Goal: Task Accomplishment & Management: Complete application form

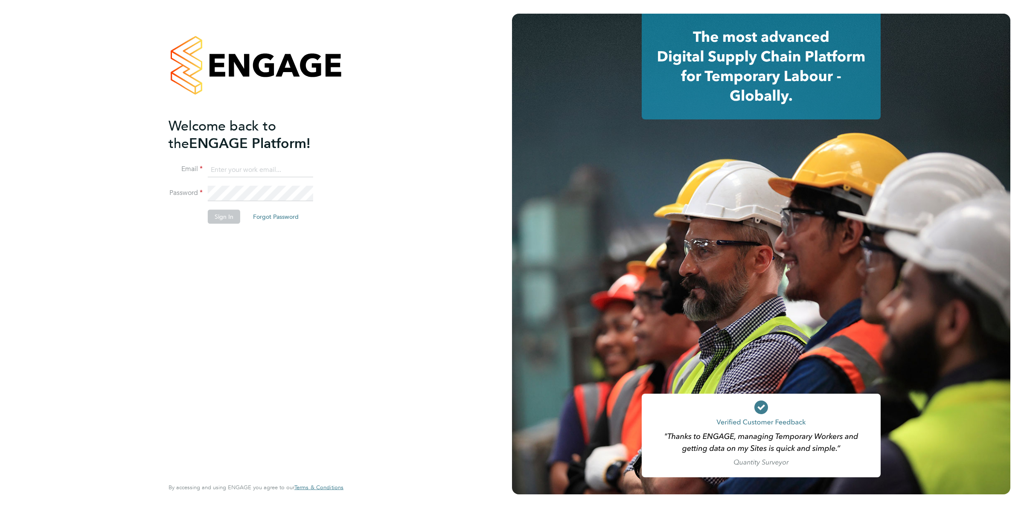
type input "ollie.dart@novaeducation.net"
click at [219, 215] on button "Sign In" at bounding box center [224, 217] width 32 height 14
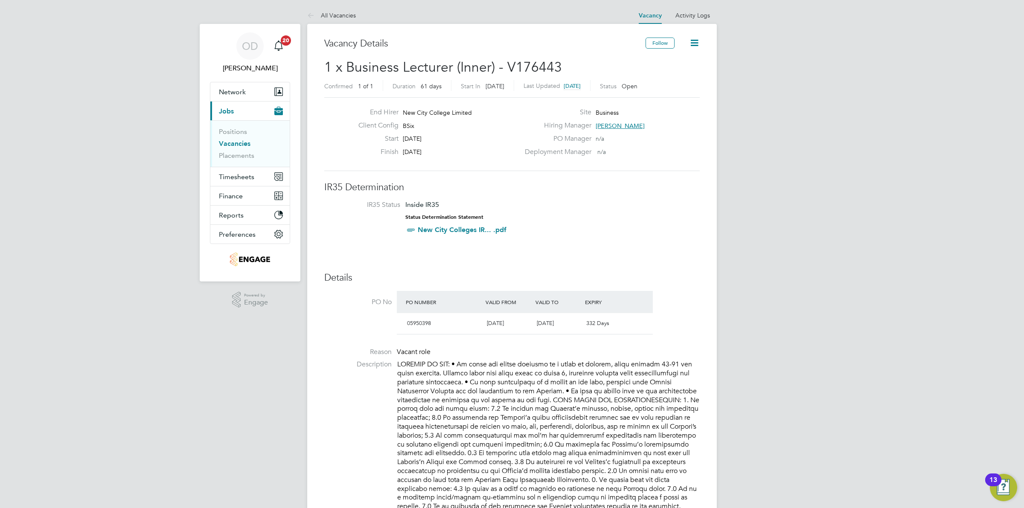
click at [238, 141] on link "Vacancies" at bounding box center [235, 144] width 32 height 8
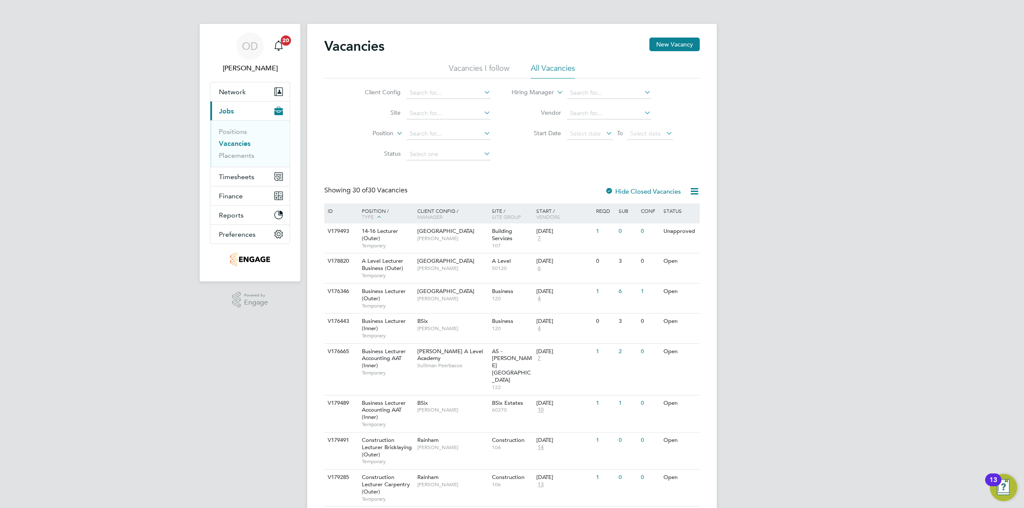
scroll to position [53, 0]
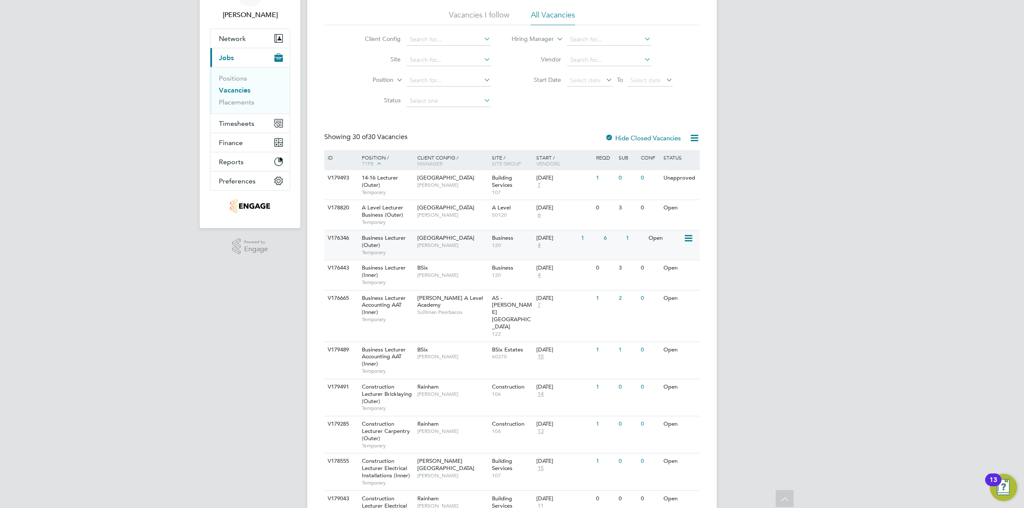
click at [678, 248] on div "V176346 Business Lecturer (Outer) Temporary Havering Sixth Form Campus Shabnam …" at bounding box center [511, 245] width 375 height 30
click at [244, 45] on button "Network" at bounding box center [249, 38] width 79 height 19
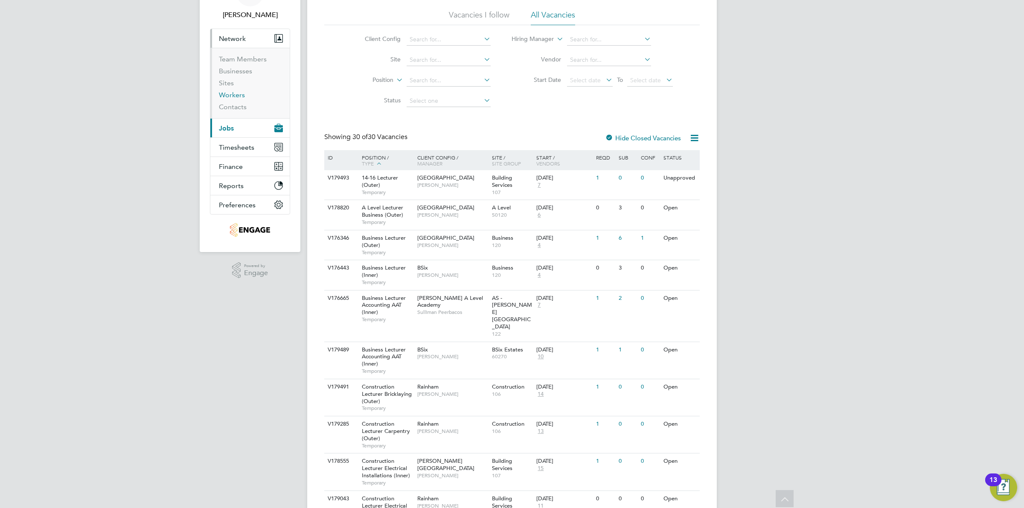
click at [241, 97] on link "Workers" at bounding box center [232, 95] width 26 height 8
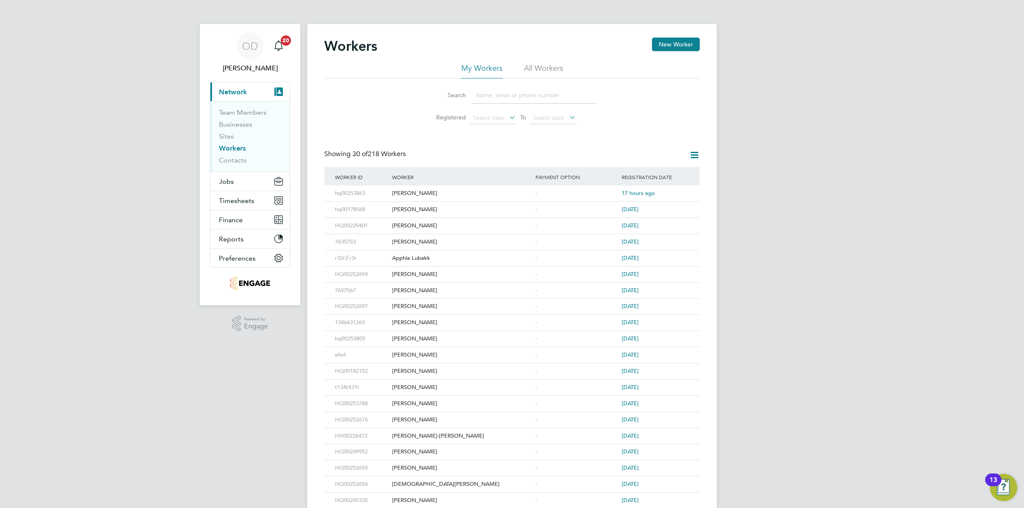
click at [553, 90] on input at bounding box center [534, 95] width 125 height 17
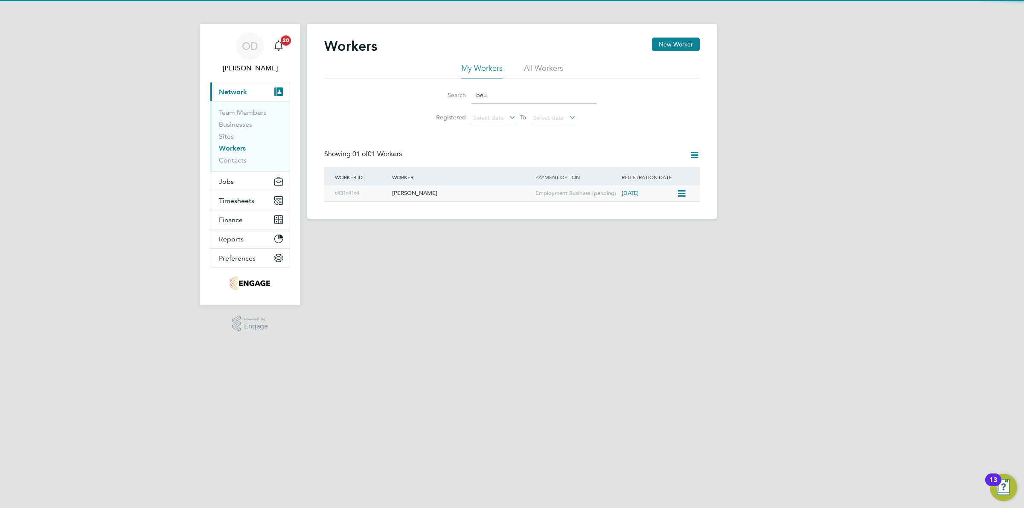
type input "beu"
click at [501, 197] on div "[PERSON_NAME]" at bounding box center [461, 194] width 143 height 16
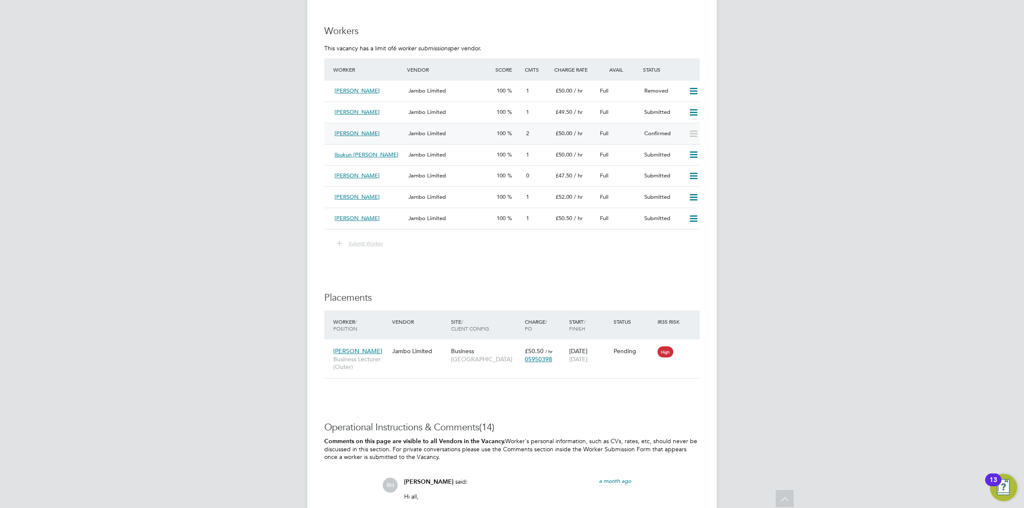
click at [443, 134] on span "Jambo Limited" at bounding box center [427, 133] width 38 height 7
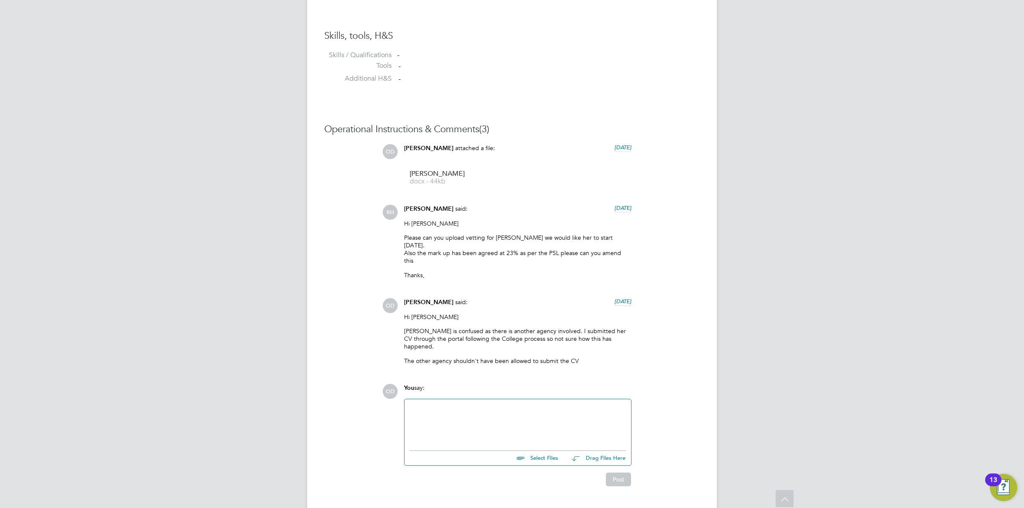
click at [541, 451] on input "file" at bounding box center [562, 457] width 128 height 12
type input "C:\fakepath\BO - NCC Vetting Form.docx"
click at [622, 481] on button "Post" at bounding box center [618, 488] width 25 height 14
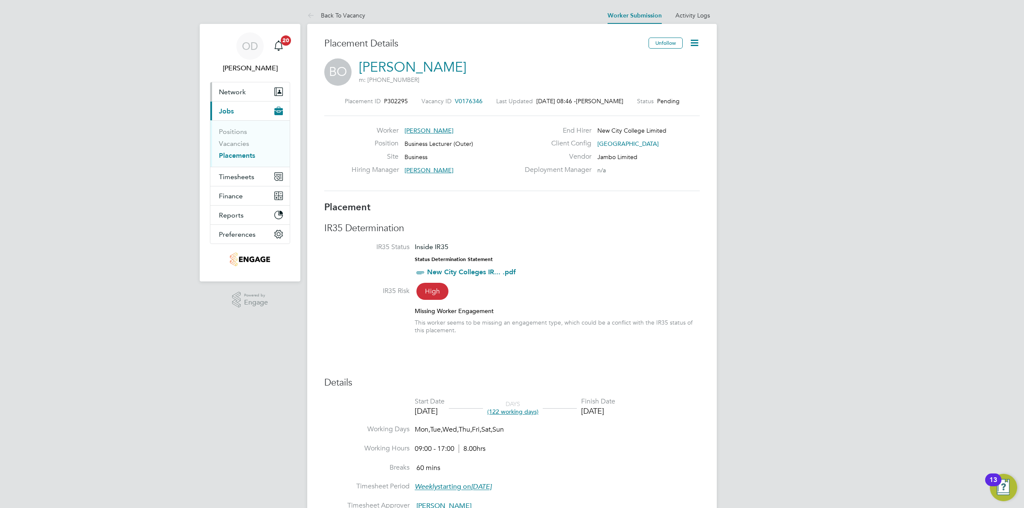
click at [232, 94] on span "Network" at bounding box center [232, 92] width 27 height 8
click at [232, 149] on link "Workers" at bounding box center [232, 148] width 26 height 8
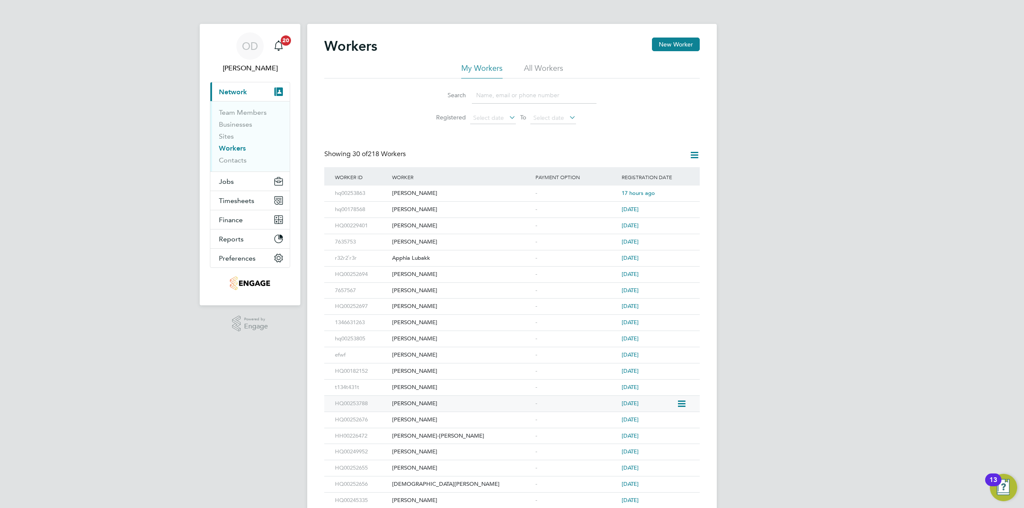
scroll to position [222, 0]
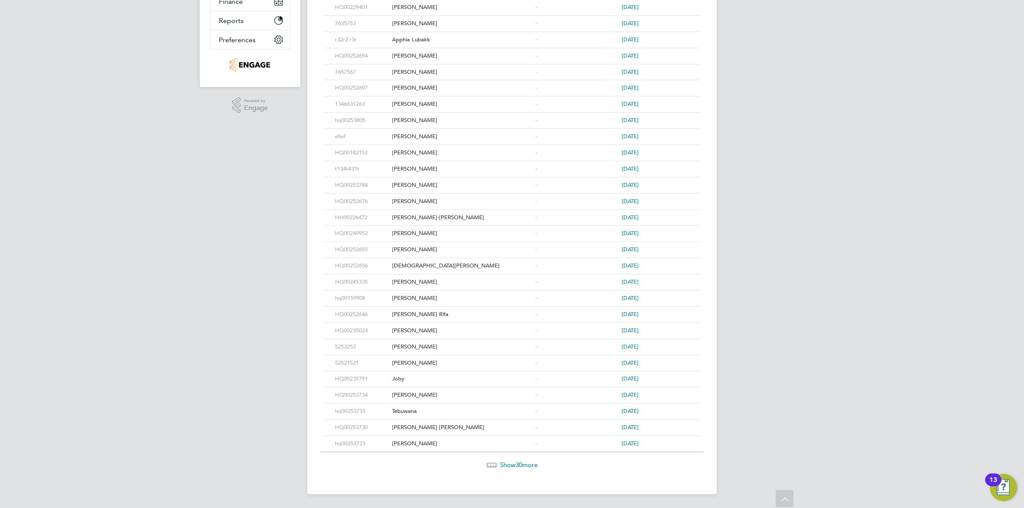
click at [503, 464] on span "Show 30 more" at bounding box center [519, 465] width 38 height 8
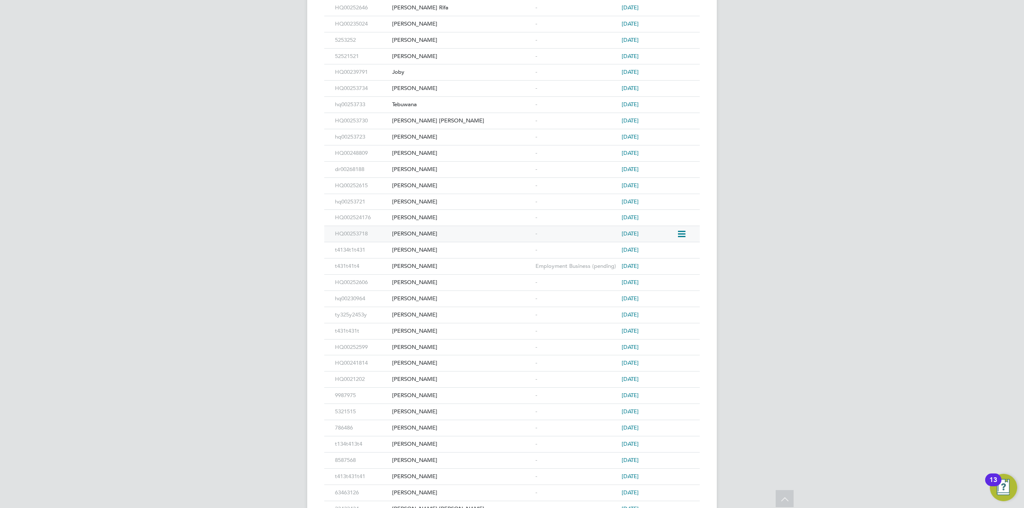
scroll to position [710, 0]
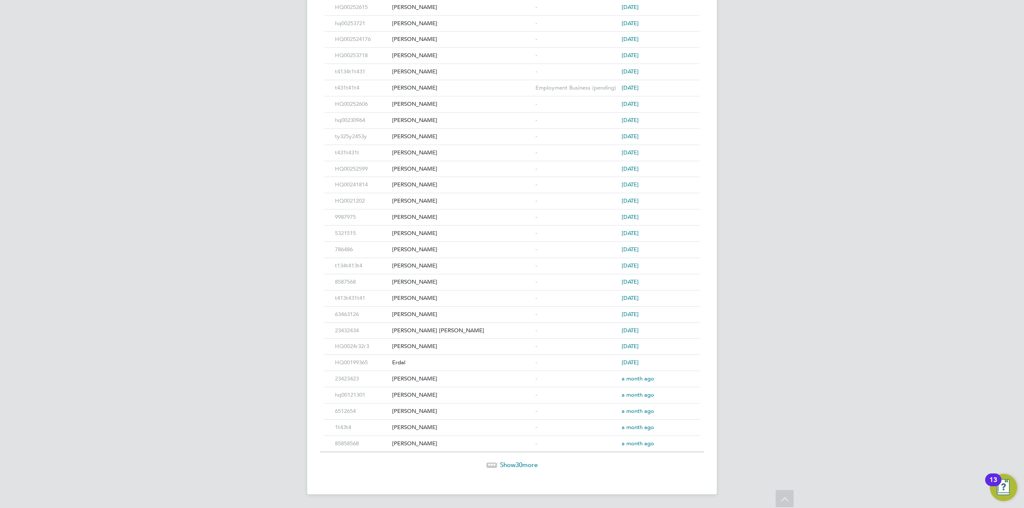
click at [503, 459] on div "Show 30 more" at bounding box center [512, 458] width 384 height 21
click at [500, 464] on span "Show 30 more" at bounding box center [519, 465] width 38 height 8
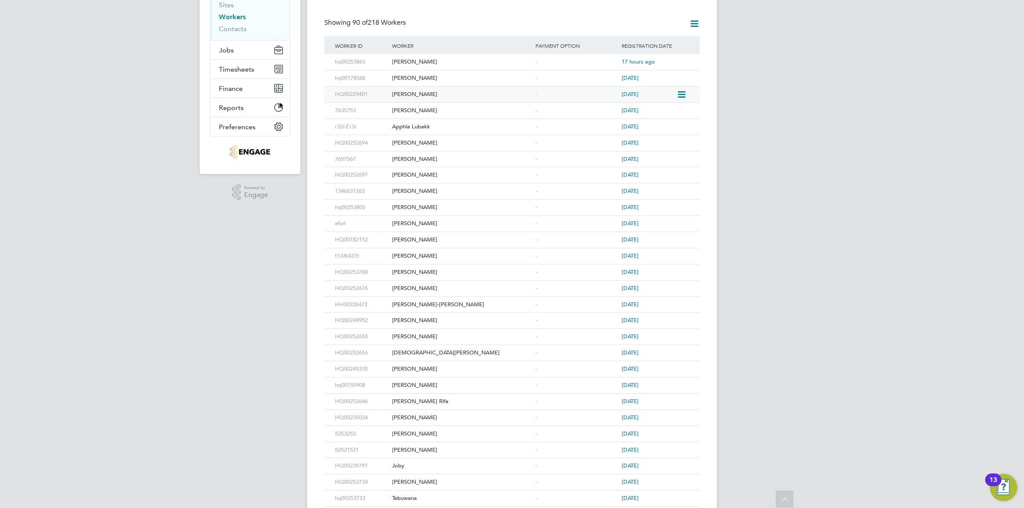
scroll to position [0, 0]
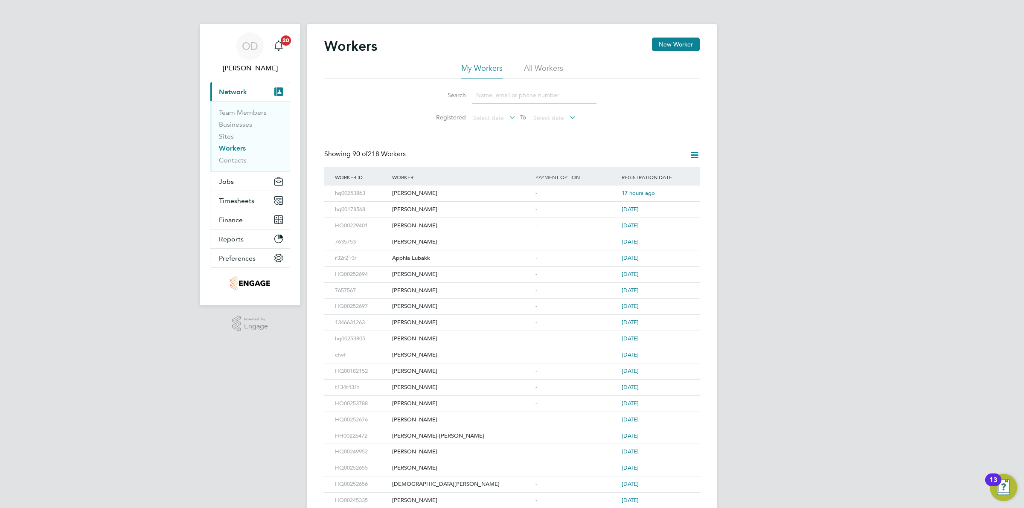
click at [496, 96] on input at bounding box center [534, 95] width 125 height 17
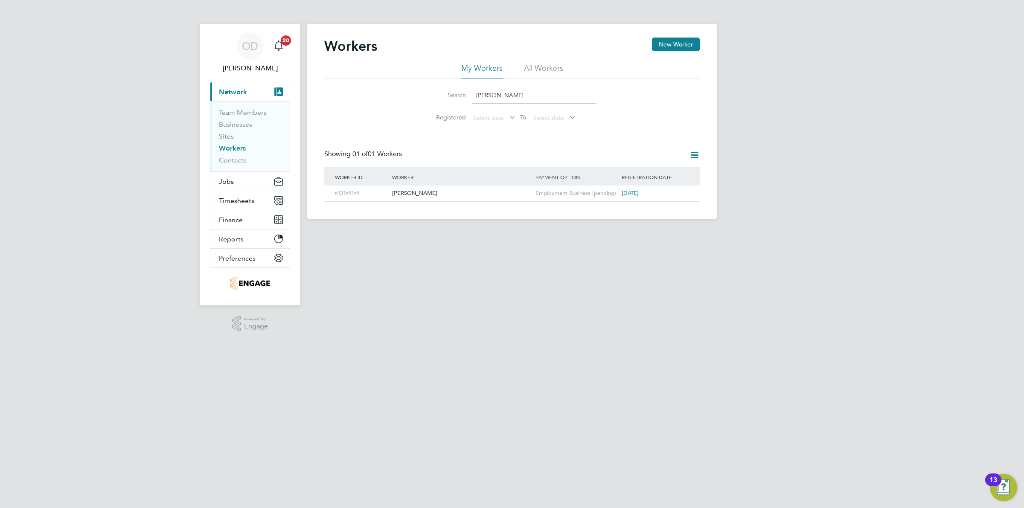
type input "beulah"
click at [504, 193] on div "[PERSON_NAME]" at bounding box center [461, 194] width 143 height 16
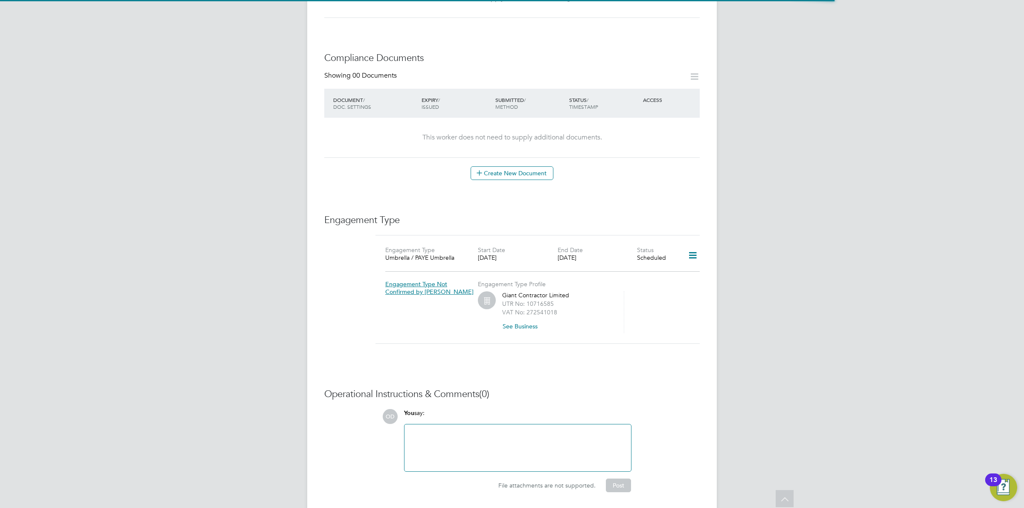
scroll to position [393, 0]
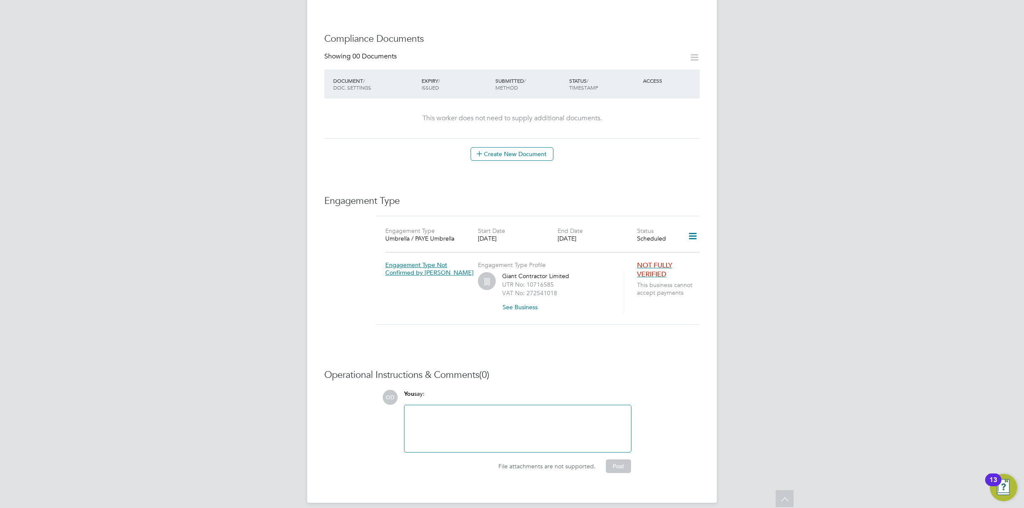
click at [547, 428] on div at bounding box center [518, 428] width 216 height 37
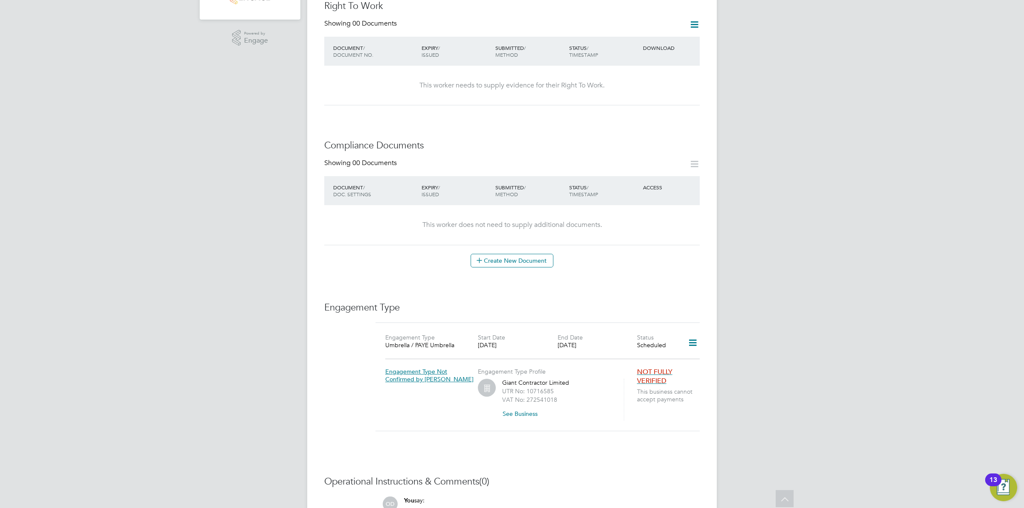
scroll to position [179, 0]
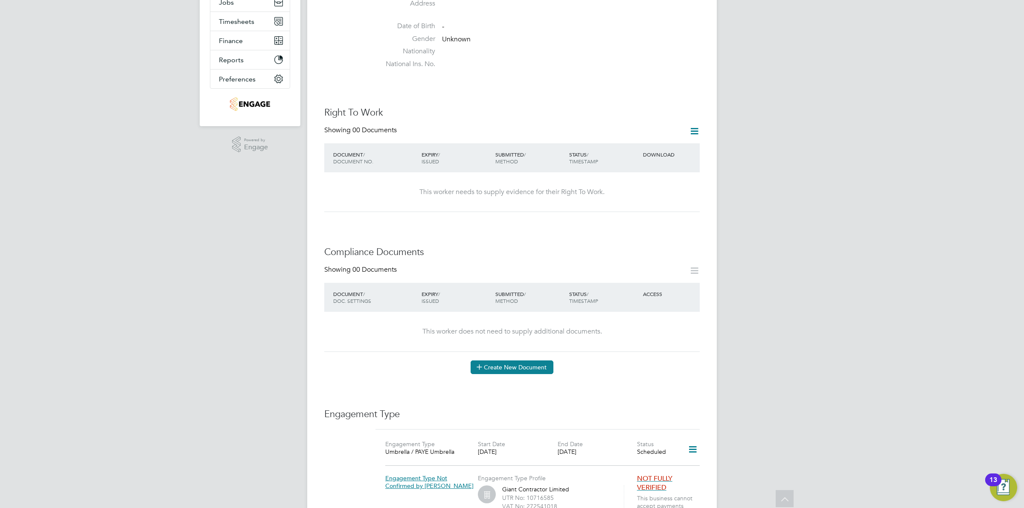
click at [538, 361] on button "Create New Document" at bounding box center [512, 368] width 83 height 14
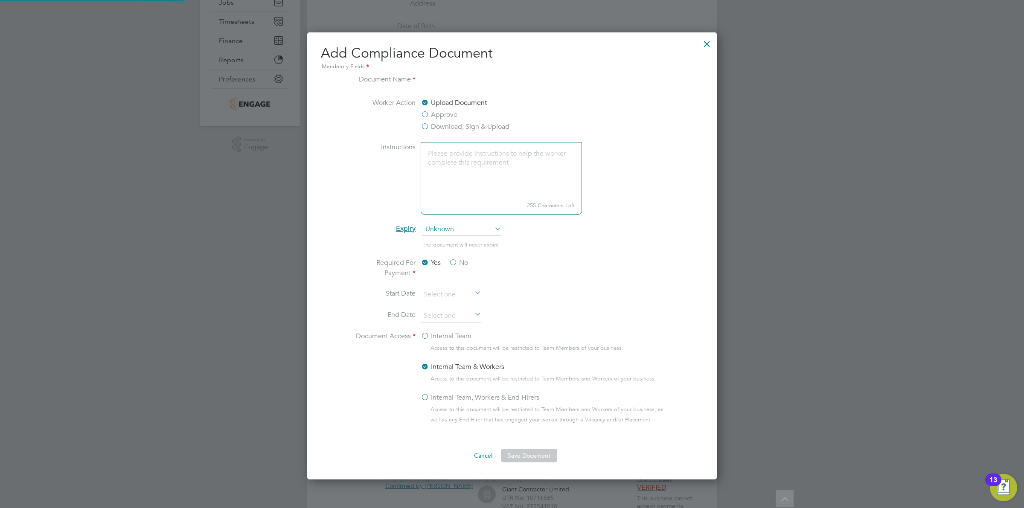
scroll to position [448, 410]
click at [442, 81] on input at bounding box center [473, 81] width 105 height 15
click at [593, 58] on h2 "Add Compliance Document Mandatory Fields" at bounding box center [512, 57] width 382 height 27
click at [480, 82] on input at bounding box center [473, 81] width 105 height 15
click at [623, 82] on li "Document Name" at bounding box center [512, 86] width 321 height 24
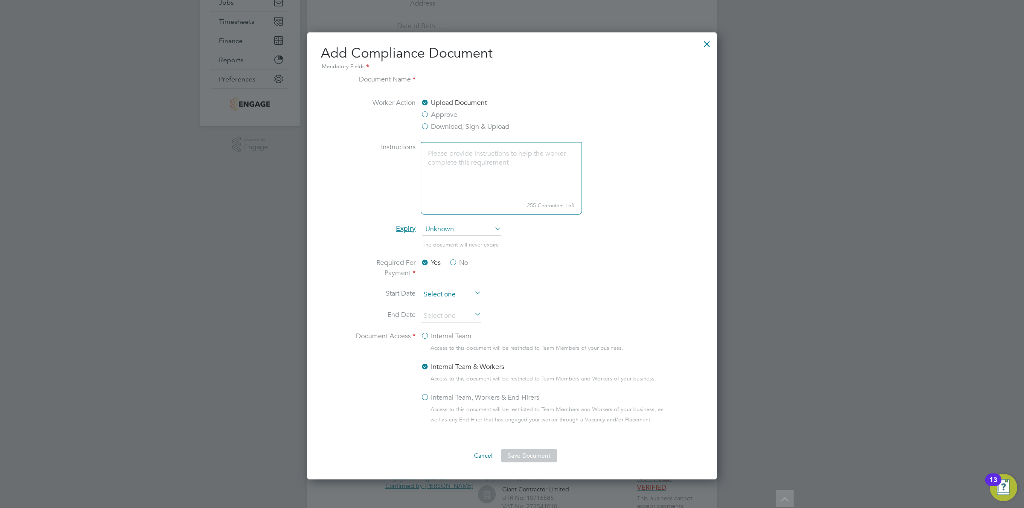
click at [466, 292] on input at bounding box center [451, 294] width 61 height 13
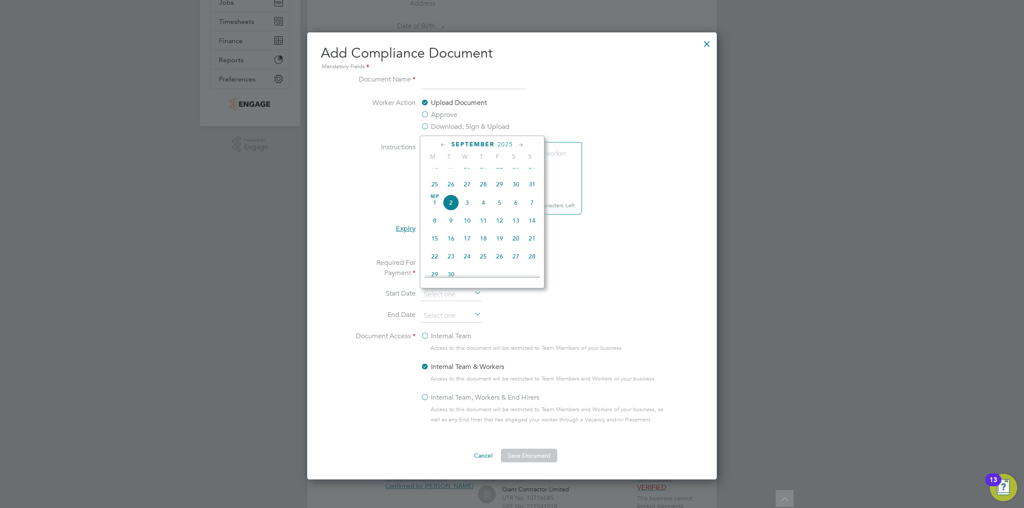
click at [651, 210] on li "Instructions 255 Characters Left" at bounding box center [512, 182] width 321 height 81
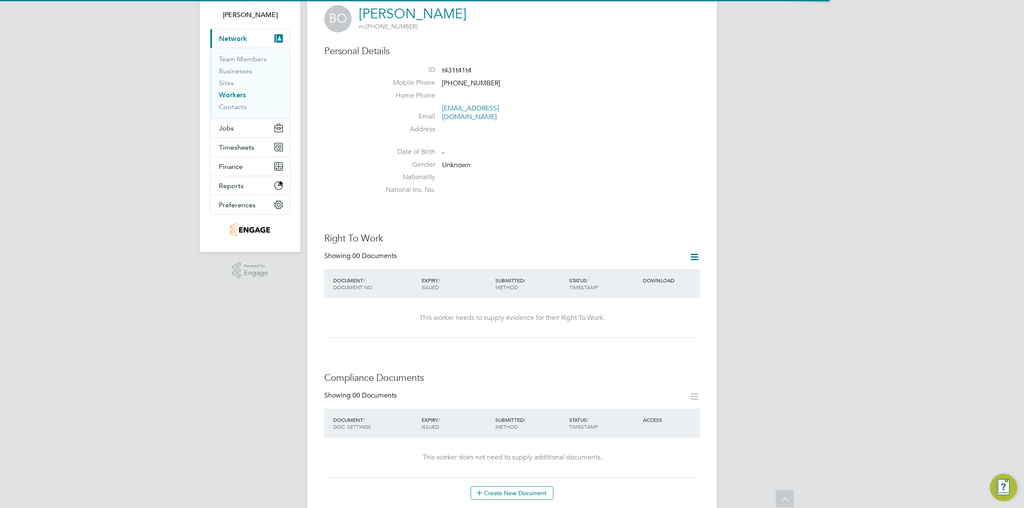
scroll to position [267, 0]
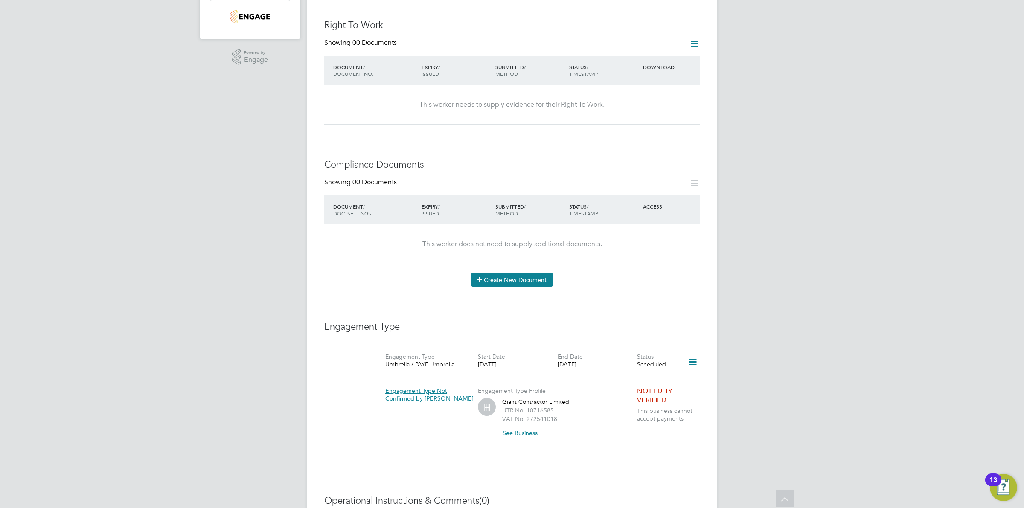
click at [533, 274] on button "Create New Document" at bounding box center [512, 280] width 83 height 14
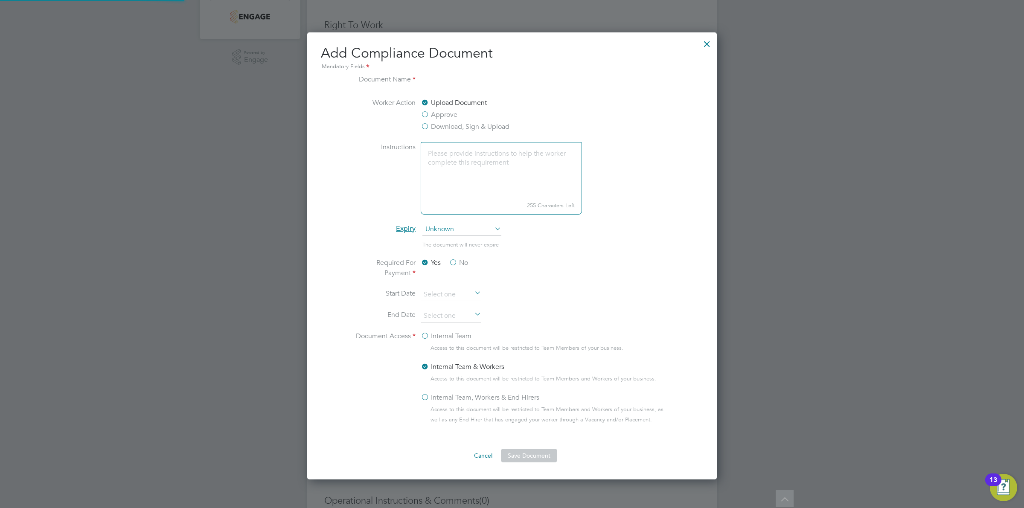
scroll to position [448, 410]
click at [442, 79] on input at bounding box center [473, 81] width 105 height 15
type input "NCC Vetting Form"
click at [473, 293] on icon at bounding box center [473, 294] width 0 height 12
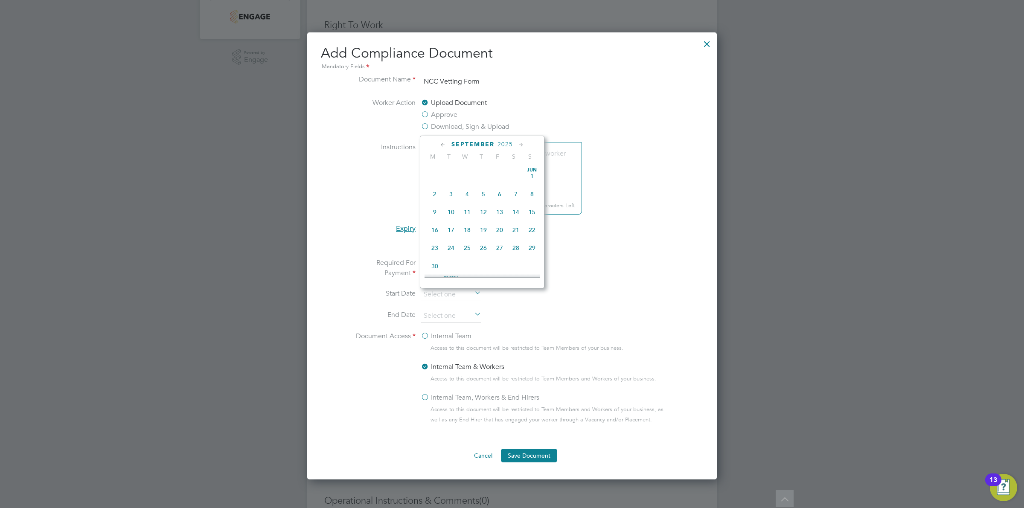
scroll to position [262, 0]
click at [463, 211] on span "3" at bounding box center [467, 203] width 16 height 16
type input "[DATE]"
click at [538, 285] on li "Required For Payment Yes No" at bounding box center [512, 273] width 321 height 31
click at [473, 317] on icon at bounding box center [473, 315] width 0 height 12
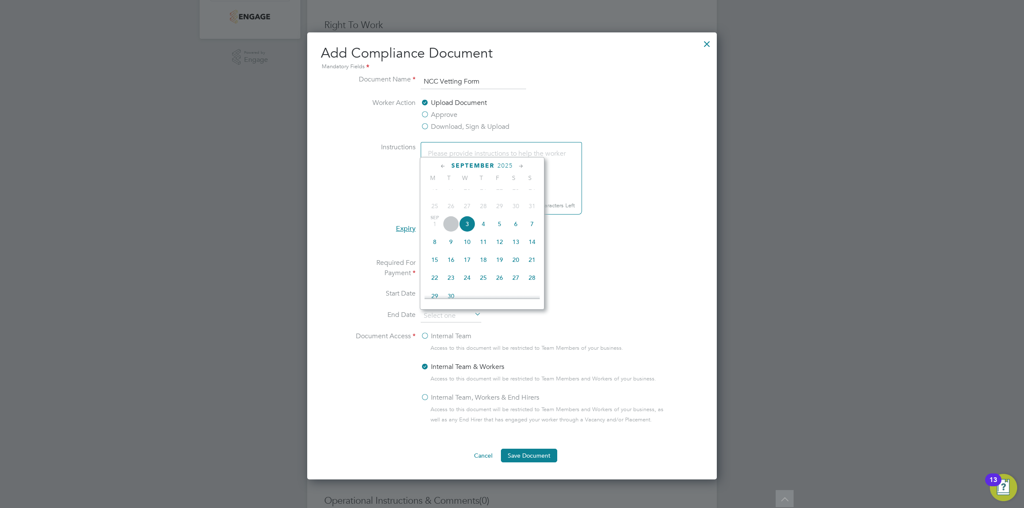
click at [521, 166] on icon at bounding box center [521, 166] width 8 height 9
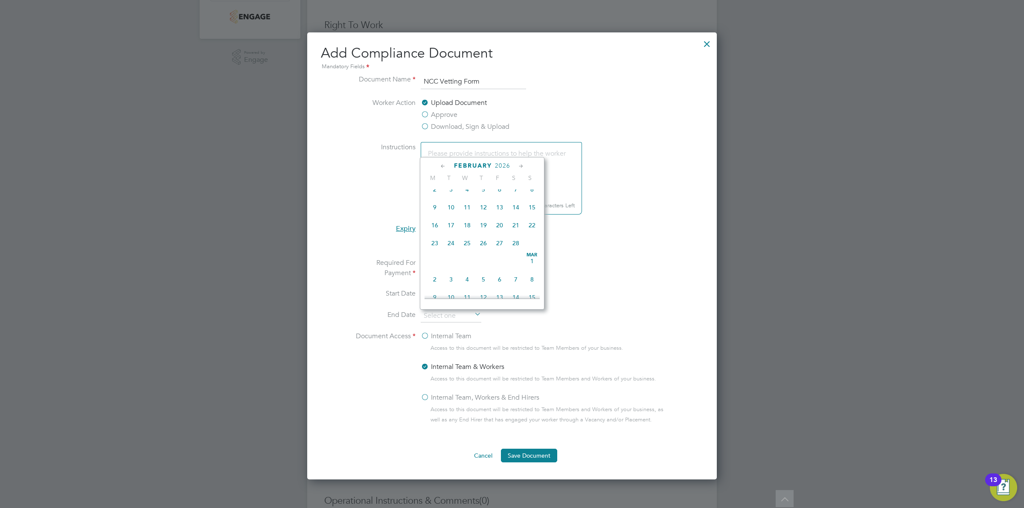
click at [521, 166] on icon at bounding box center [521, 166] width 8 height 9
click at [439, 166] on icon at bounding box center [443, 166] width 8 height 9
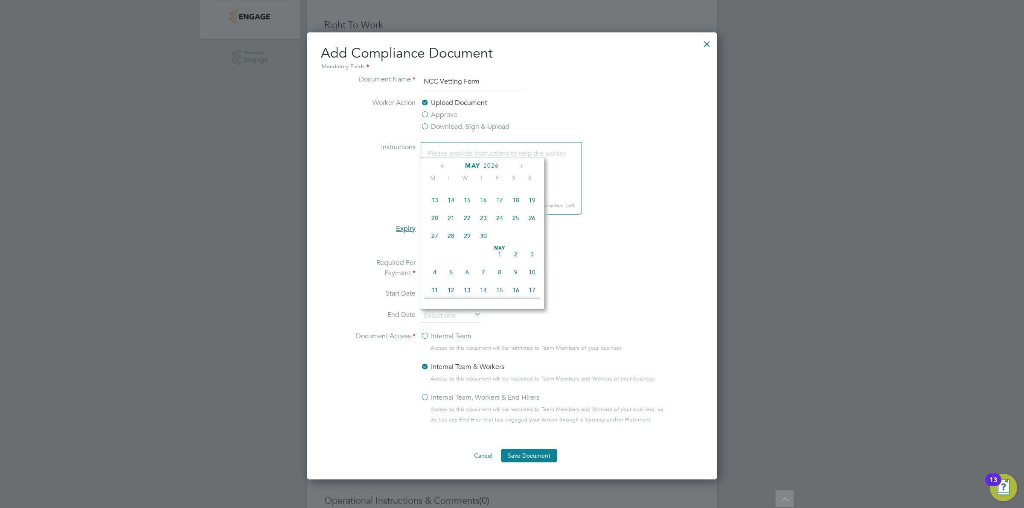
click at [439, 166] on icon at bounding box center [443, 166] width 8 height 9
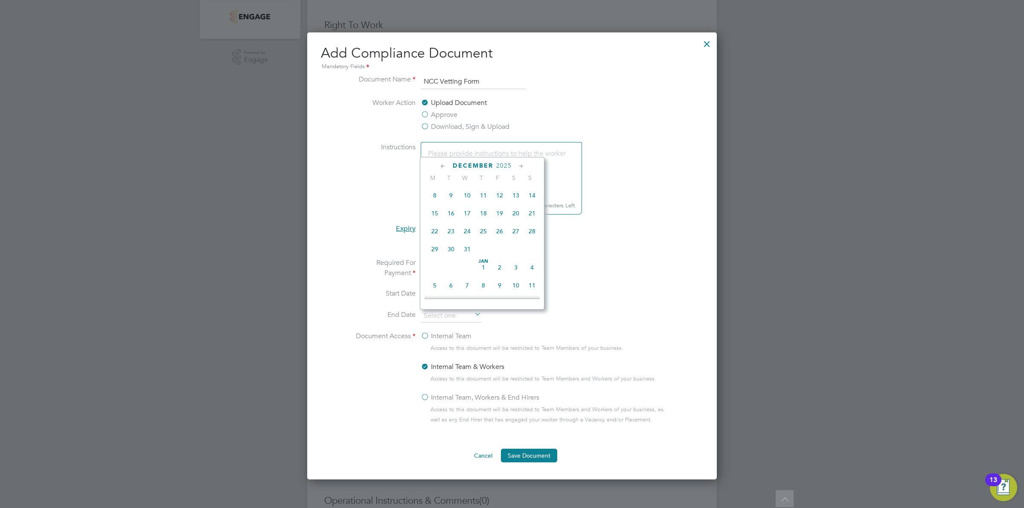
click at [502, 221] on span "19" at bounding box center [500, 213] width 16 height 16
type input "[DATE]"
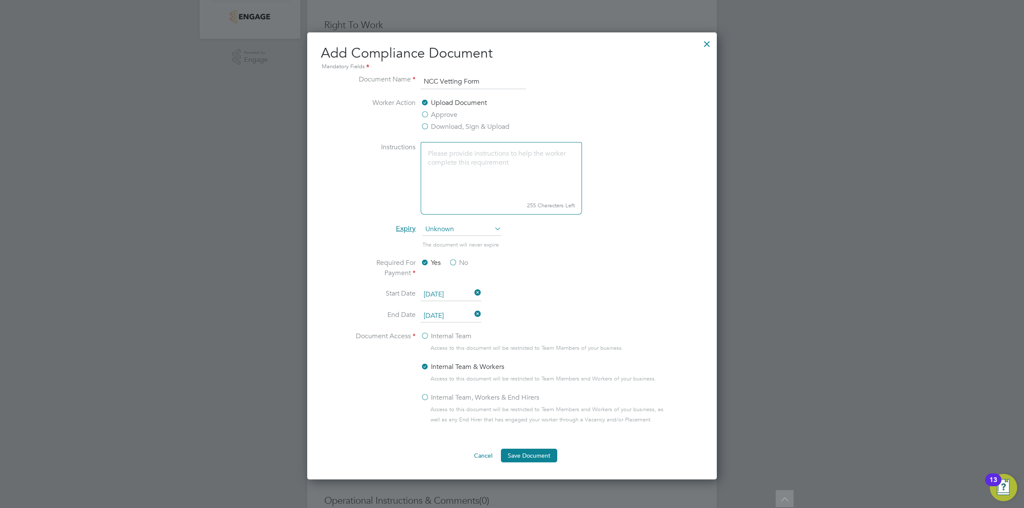
click at [615, 250] on li "The document will never expire" at bounding box center [512, 248] width 321 height 17
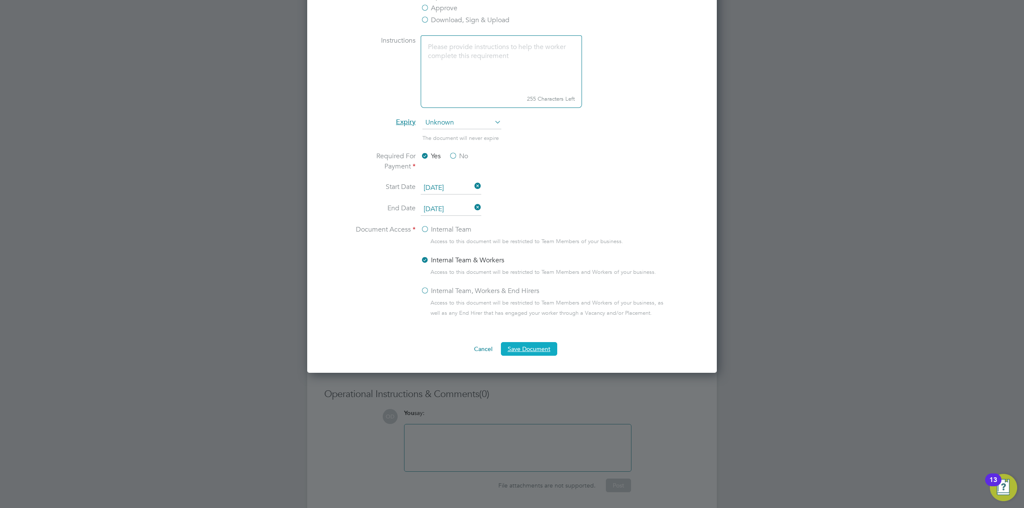
click at [540, 346] on button "Save Document" at bounding box center [529, 349] width 56 height 14
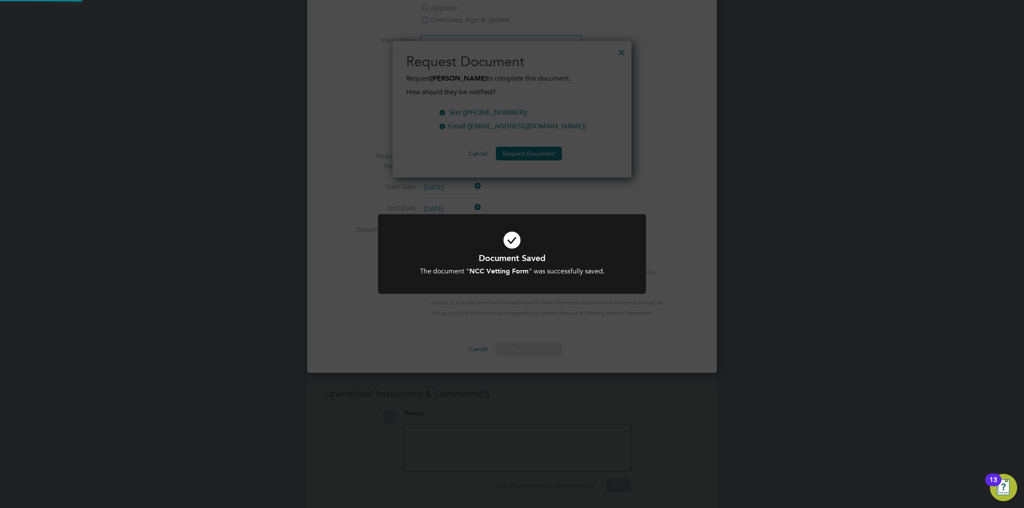
scroll to position [137, 239]
click at [666, 221] on div "Document Saved The document " NCC Vetting Form " was successfully saved. Cancel…" at bounding box center [512, 254] width 1024 height 508
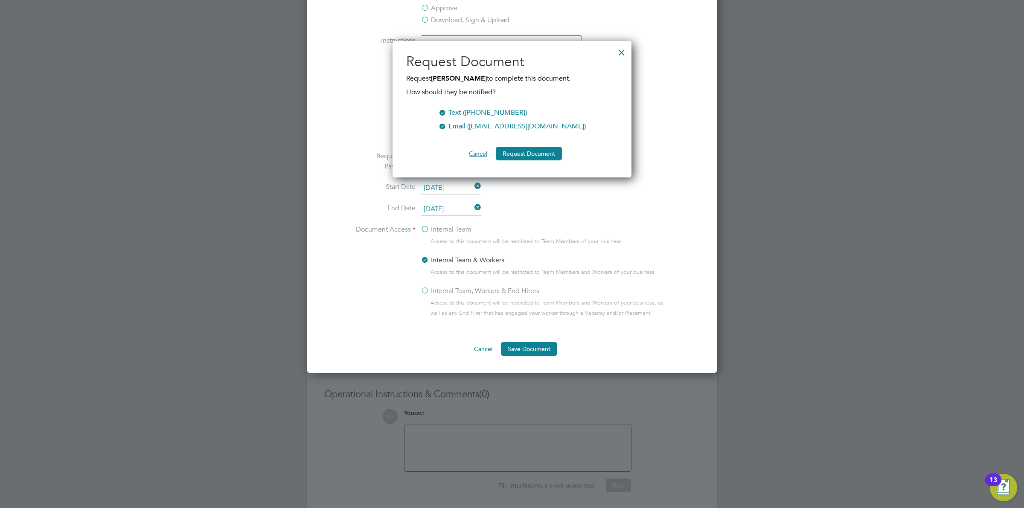
click at [476, 153] on button "Cancel" at bounding box center [478, 154] width 32 height 14
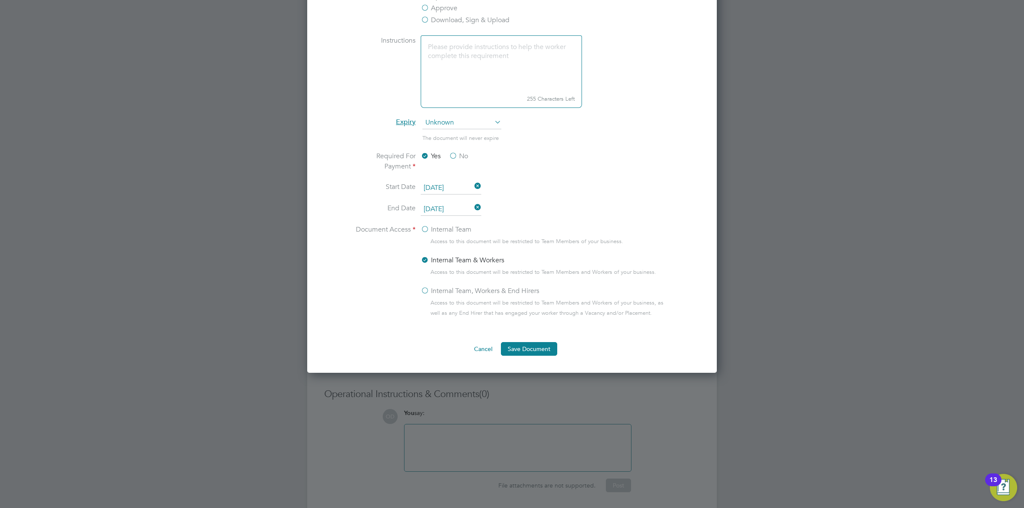
scroll to position [267, 0]
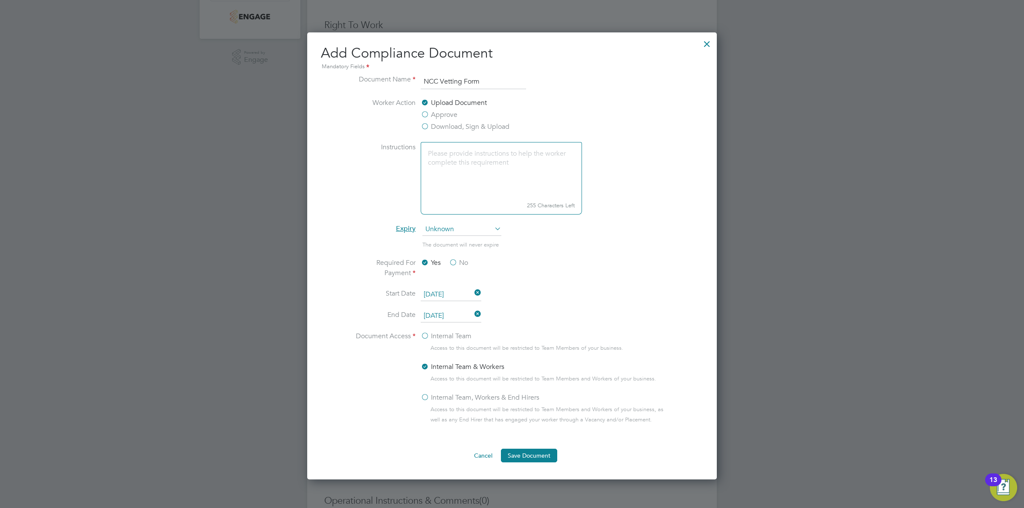
click at [486, 155] on textarea at bounding box center [501, 170] width 161 height 57
click at [433, 126] on label "Download, Sign & Upload" at bounding box center [465, 127] width 89 height 10
click at [0, 0] on input "Download, Sign & Upload" at bounding box center [0, 0] width 0 height 0
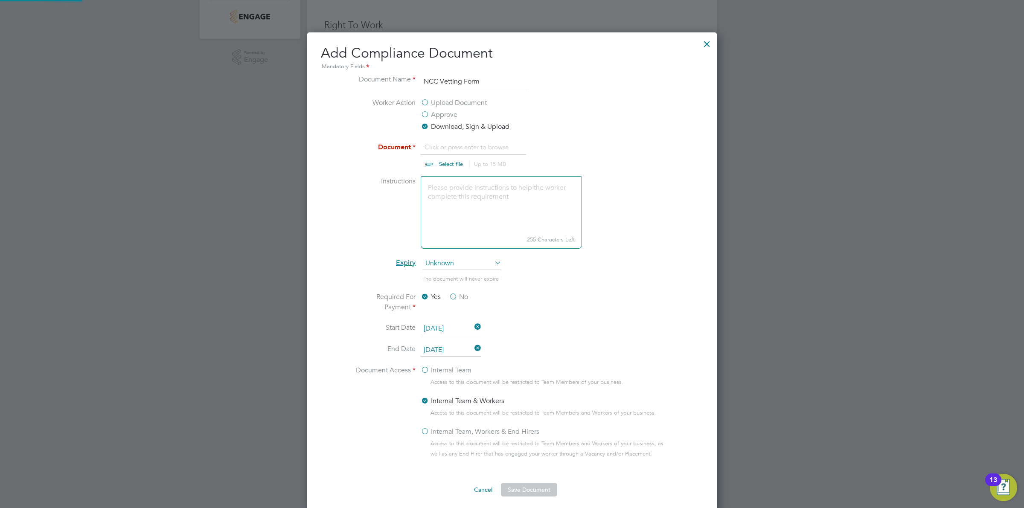
scroll to position [13, 106]
click at [443, 161] on input "file" at bounding box center [459, 155] width 134 height 26
type input "C:\fakepath\BO - NCC Vetting Form.docx"
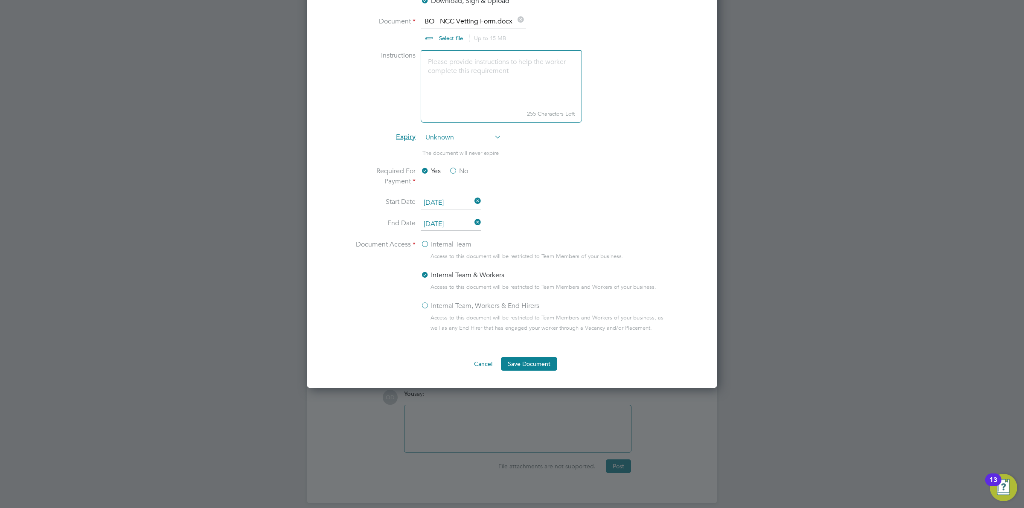
click at [523, 355] on ng-form "Document Name NCC Vetting Form Worker Action Upload Document Approve Download, …" at bounding box center [512, 159] width 382 height 423
click at [523, 358] on button "Save Document" at bounding box center [529, 364] width 56 height 14
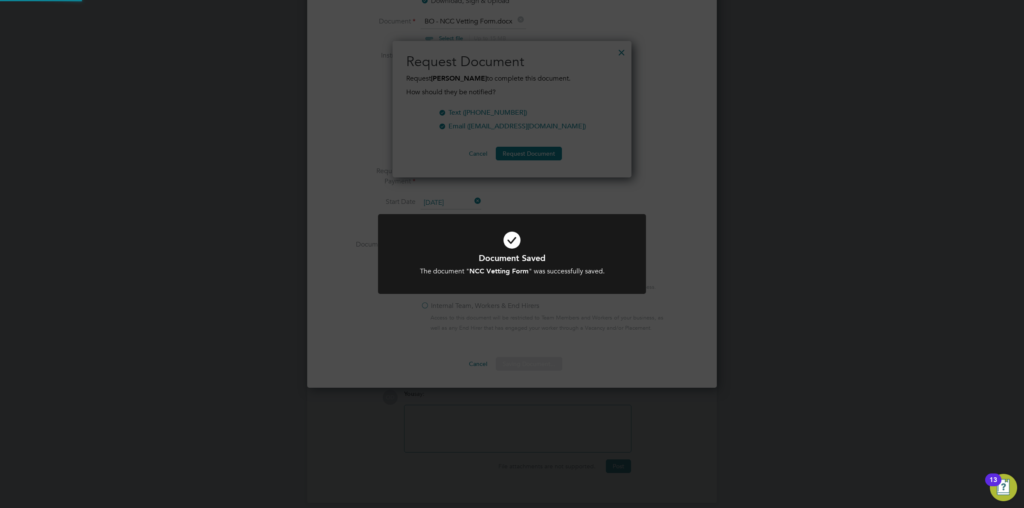
scroll to position [137, 239]
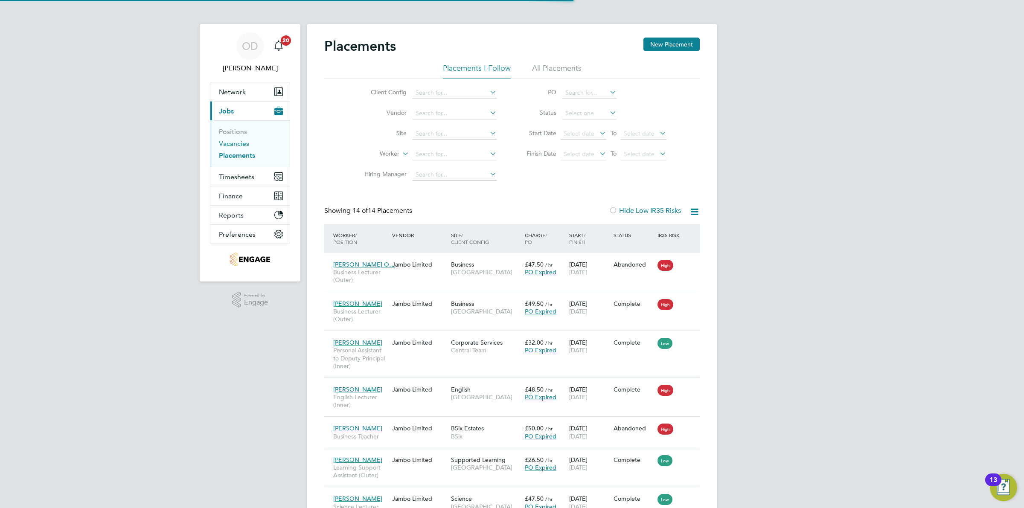
click at [236, 141] on link "Vacancies" at bounding box center [234, 144] width 30 height 8
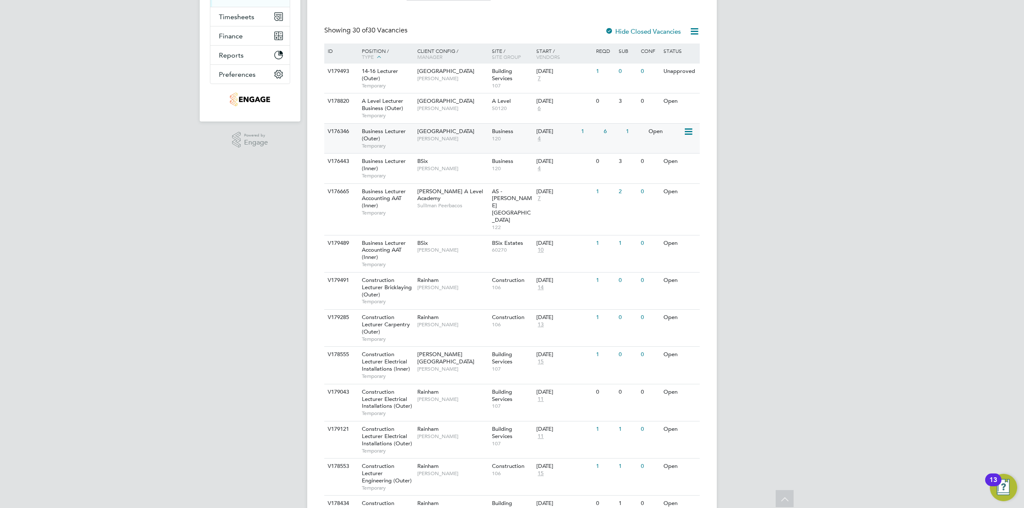
click at [648, 142] on div "V176346 Business Lecturer (Outer) Temporary Havering Sixth Form Campus Shabnam …" at bounding box center [511, 138] width 375 height 30
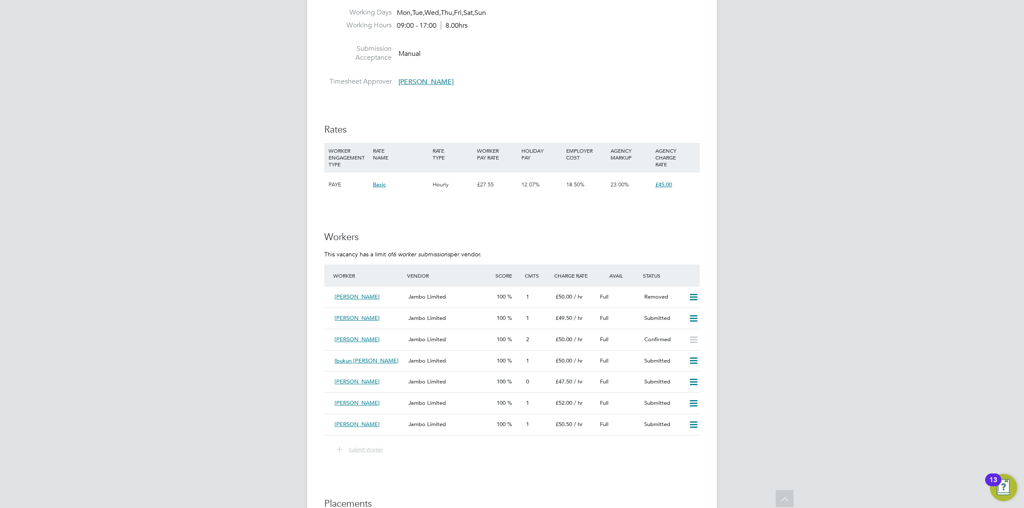
drag, startPoint x: 642, startPoint y: 338, endPoint x: 832, endPoint y: 316, distance: 191.2
click at [832, 316] on div "OD [PERSON_NAME] Notifications 20 Applications: Network Team Members Businesses…" at bounding box center [512, 413] width 1024 height 2960
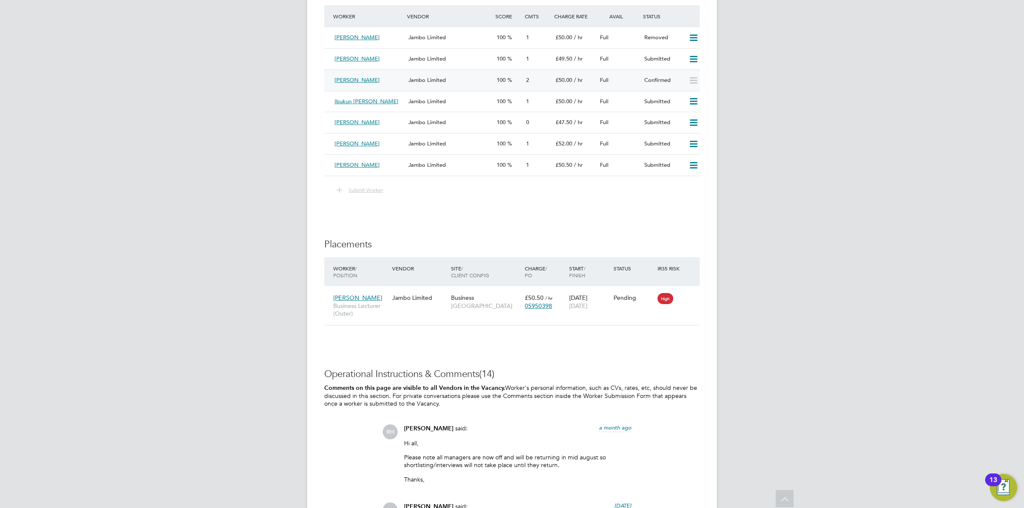
click at [412, 80] on span "Jambo Limited" at bounding box center [427, 79] width 38 height 7
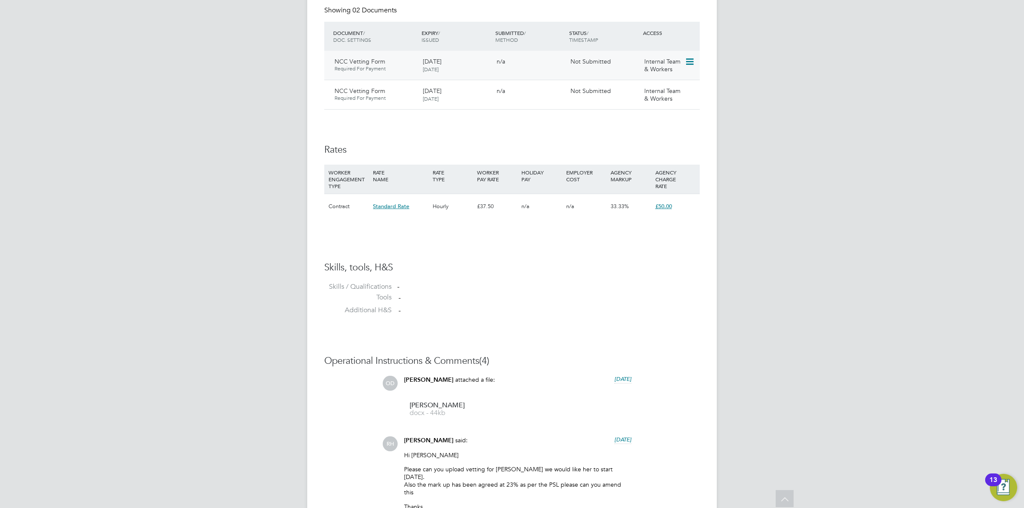
click at [693, 67] on icon at bounding box center [689, 62] width 9 height 10
click at [674, 92] on li "Submit Document" at bounding box center [661, 95] width 63 height 12
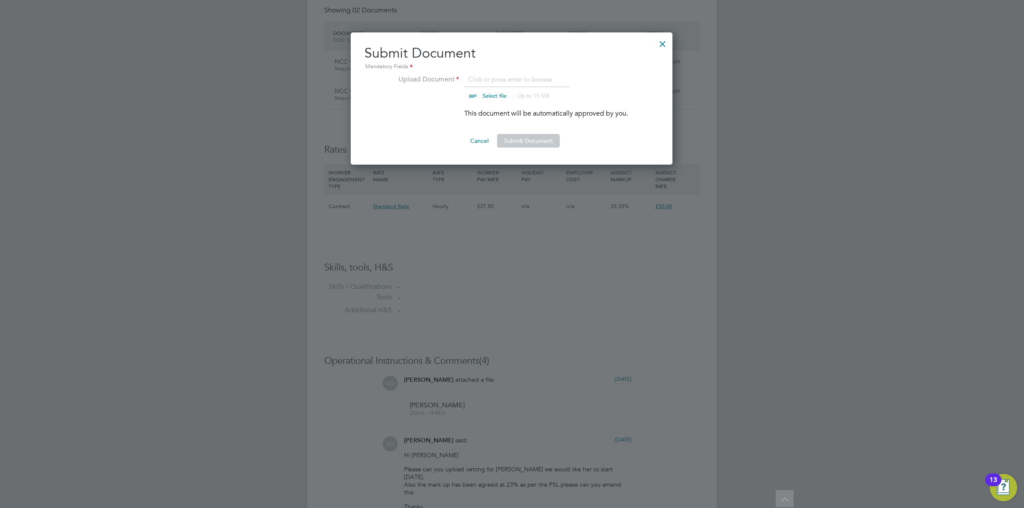
click at [489, 95] on input "file" at bounding box center [503, 87] width 134 height 26
type input "C:\fakepath\BO - NCC Vetting Form.docx"
click at [536, 140] on button "Submit Document" at bounding box center [528, 141] width 63 height 14
click at [659, 44] on div at bounding box center [662, 41] width 15 height 15
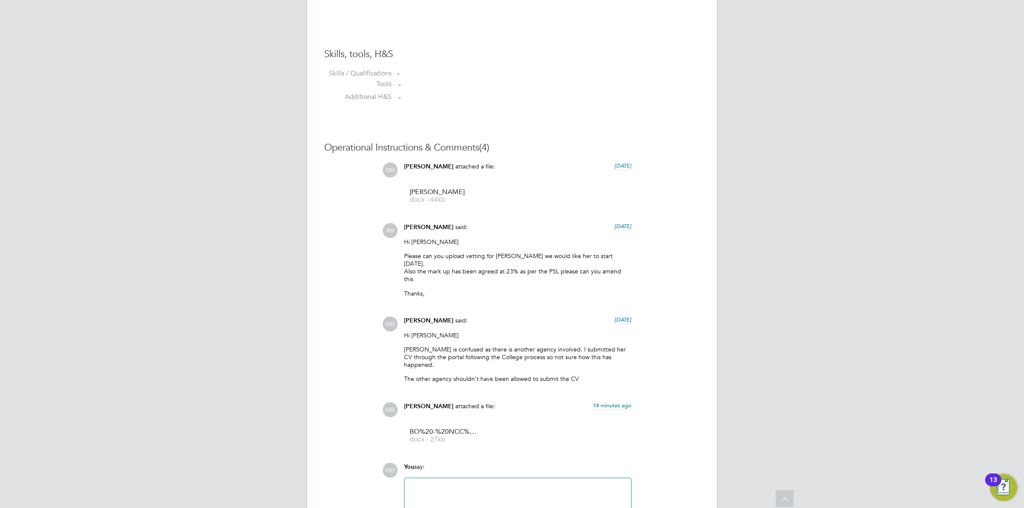
click at [464, 483] on div at bounding box center [518, 501] width 216 height 37
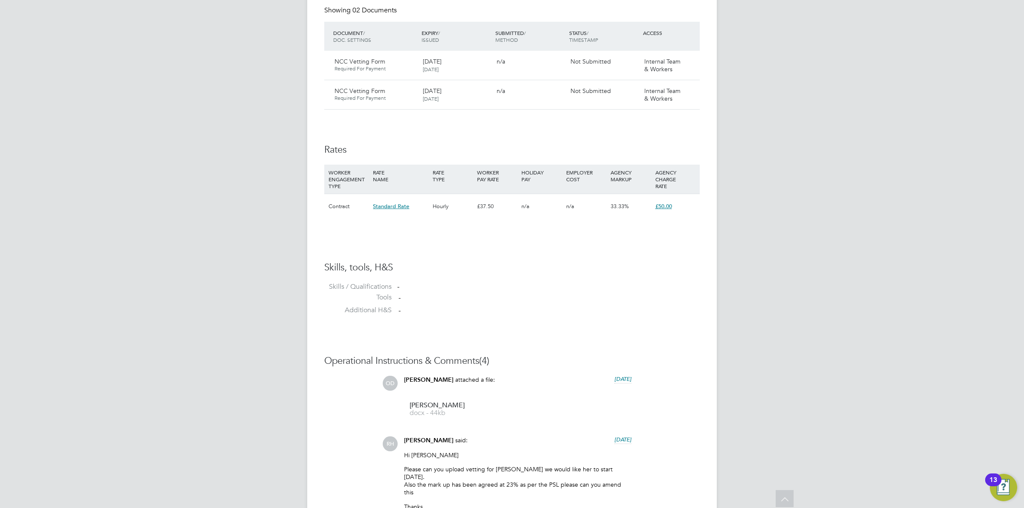
scroll to position [1173, 0]
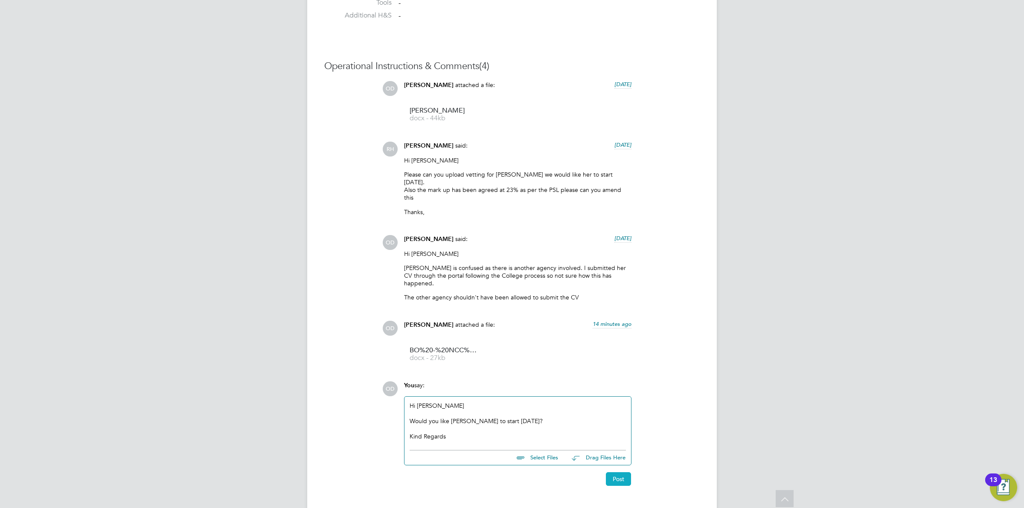
click at [630, 472] on button "Post" at bounding box center [618, 479] width 25 height 14
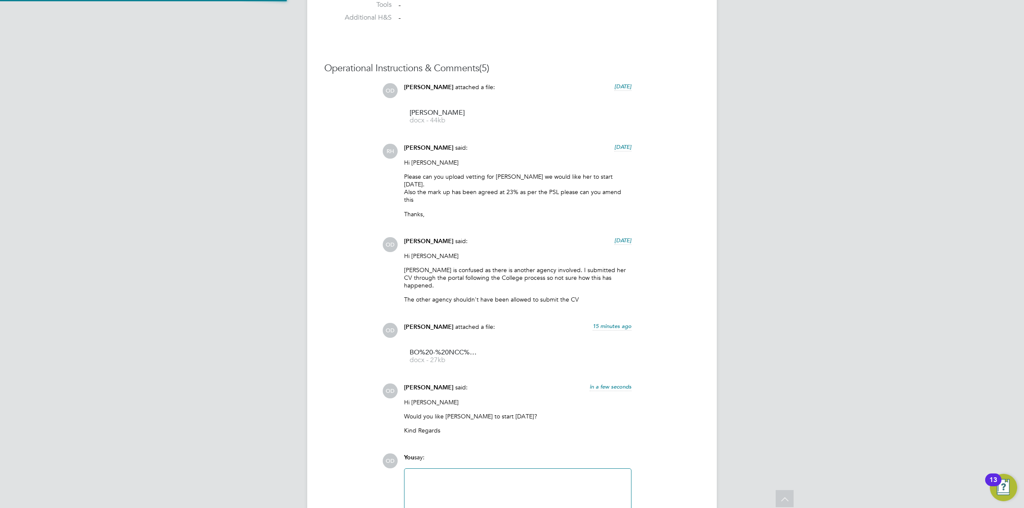
scroll to position [1255, 0]
